Goal: Transaction & Acquisition: Purchase product/service

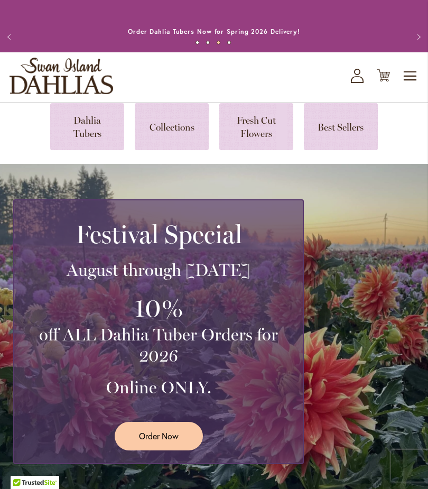
click at [413, 87] on span "Toggle Nav" at bounding box center [411, 76] width 16 height 21
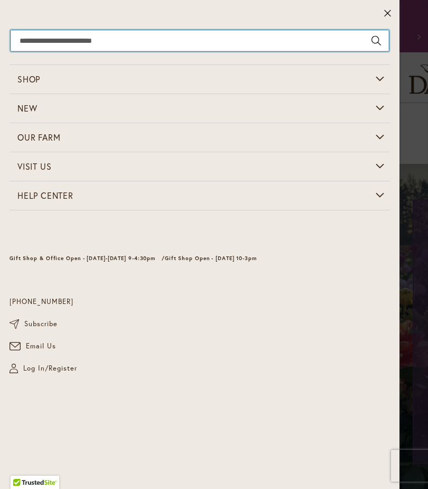
click at [299, 44] on input "Search" at bounding box center [200, 40] width 379 height 21
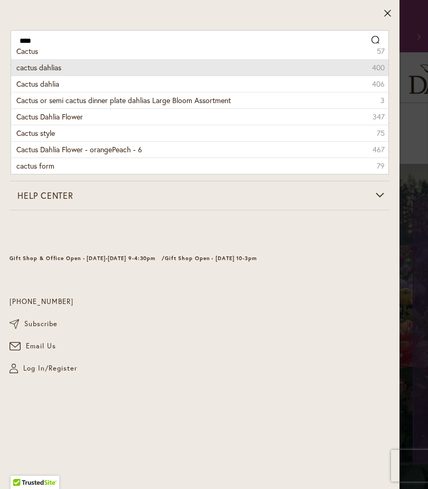
click at [132, 59] on li "cactus dahlias 400" at bounding box center [200, 67] width 378 height 16
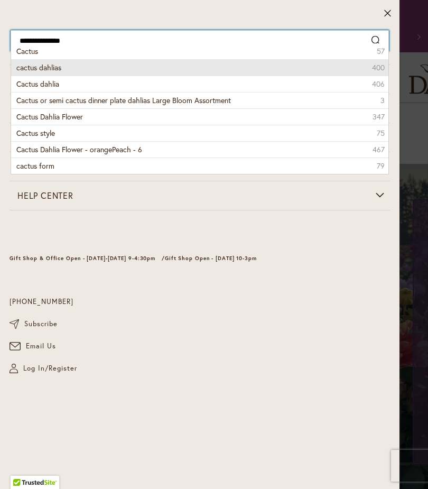
type input "**********"
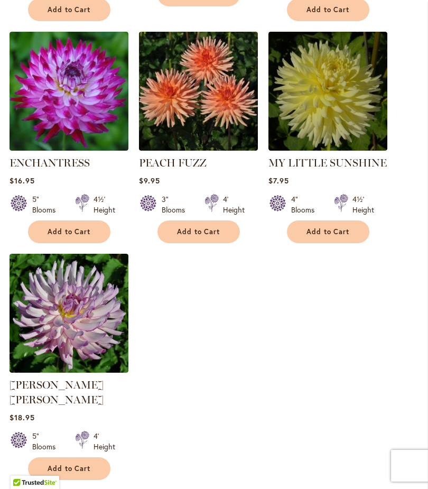
scroll to position [1283, 0]
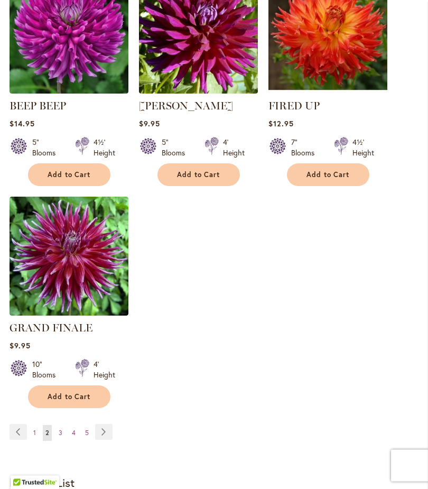
scroll to position [1338, 0]
click at [108, 429] on link "Page Next" at bounding box center [103, 432] width 17 height 16
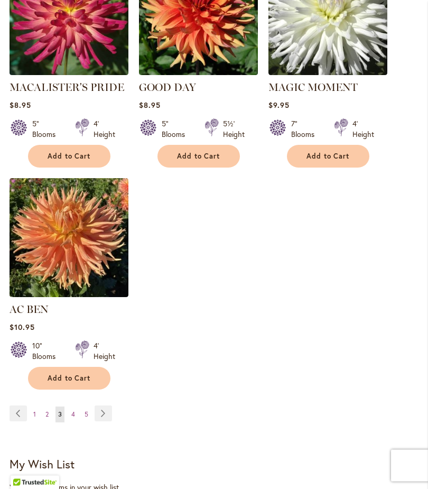
scroll to position [1345, 0]
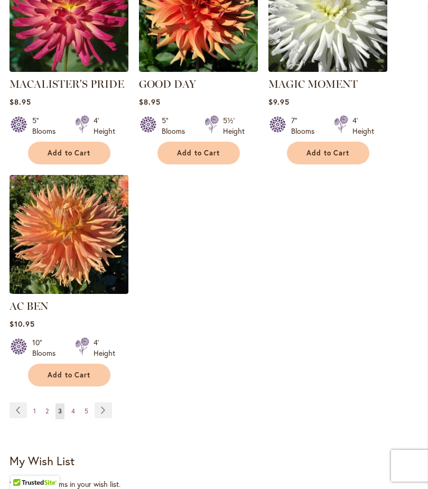
click at [109, 418] on link "Page Next" at bounding box center [103, 410] width 17 height 16
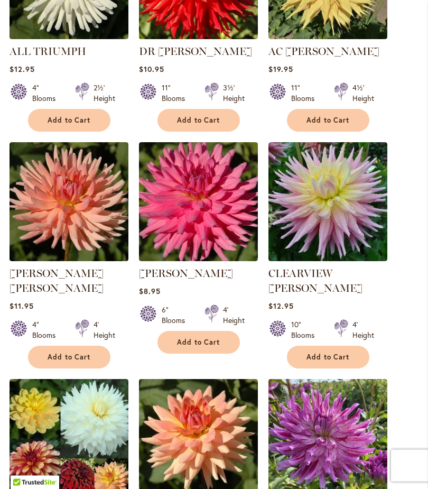
scroll to position [712, 0]
